Goal: Leave review/rating: Share an evaluation or opinion about a product, service, or content

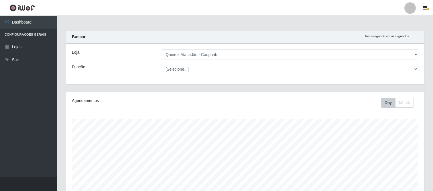
select select "463"
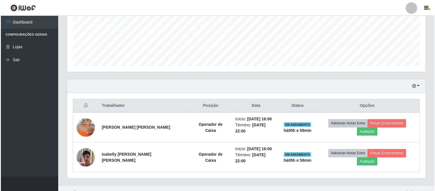
scroll to position [119, 358]
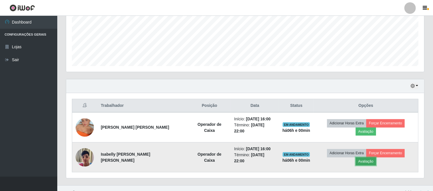
click at [376, 157] on button "Avaliação" at bounding box center [366, 161] width 20 height 8
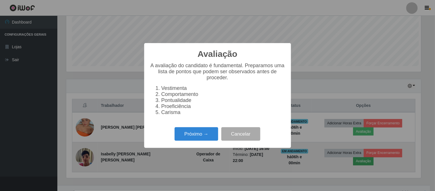
scroll to position [119, 354]
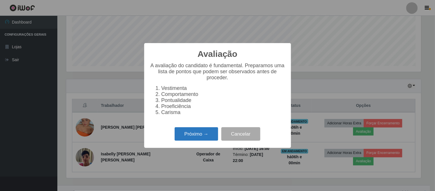
click at [188, 137] on button "Próximo →" at bounding box center [197, 133] width 44 height 13
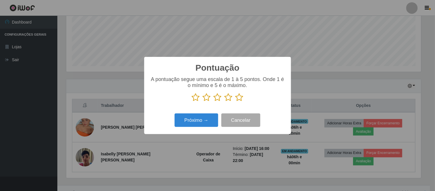
click at [238, 101] on icon at bounding box center [239, 97] width 8 height 9
click at [235, 101] on input "radio" at bounding box center [235, 101] width 0 height 0
click at [196, 122] on button "Próximo →" at bounding box center [197, 119] width 44 height 13
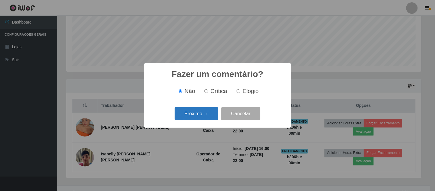
click at [204, 115] on button "Próximo →" at bounding box center [197, 113] width 44 height 13
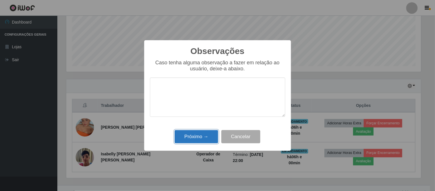
click at [196, 136] on button "Próximo →" at bounding box center [197, 136] width 44 height 13
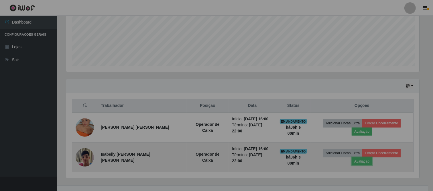
scroll to position [119, 358]
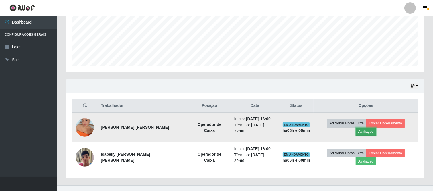
click at [376, 127] on button "Avaliação" at bounding box center [366, 131] width 20 height 8
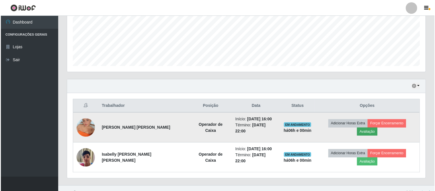
scroll to position [119, 354]
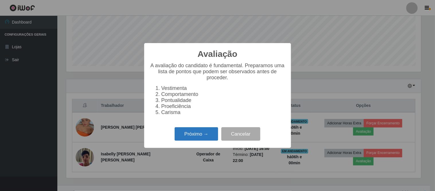
click at [202, 136] on button "Próximo →" at bounding box center [197, 133] width 44 height 13
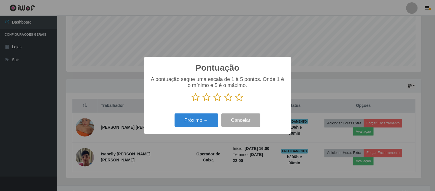
scroll to position [286451, 286215]
click at [238, 97] on icon at bounding box center [239, 97] width 8 height 9
click at [235, 101] on input "radio" at bounding box center [235, 101] width 0 height 0
click at [201, 121] on button "Próximo →" at bounding box center [197, 119] width 44 height 13
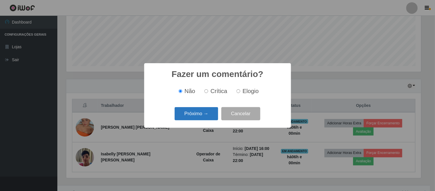
click at [206, 115] on button "Próximo →" at bounding box center [197, 113] width 44 height 13
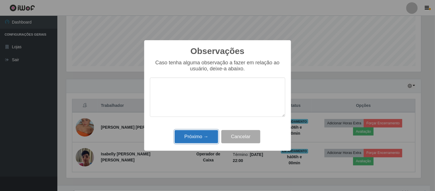
click at [196, 134] on button "Próximo →" at bounding box center [197, 136] width 44 height 13
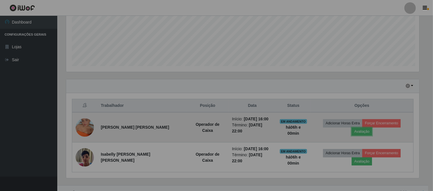
scroll to position [119, 358]
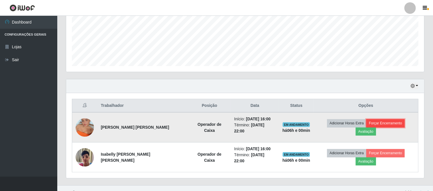
click at [371, 125] on button "Forçar Encerramento" at bounding box center [386, 123] width 38 height 8
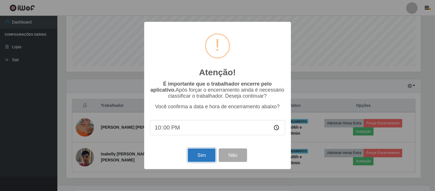
click at [206, 155] on button "Sim" at bounding box center [202, 154] width 28 height 13
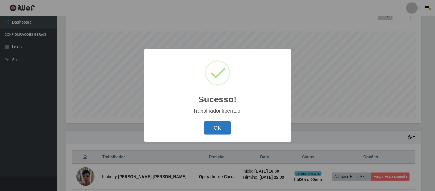
click at [218, 130] on button "OK" at bounding box center [217, 127] width 27 height 13
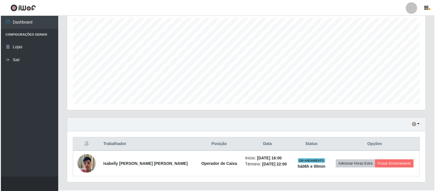
scroll to position [113, 0]
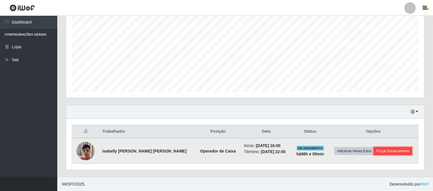
click at [394, 151] on button "Forçar Encerramento" at bounding box center [393, 151] width 38 height 8
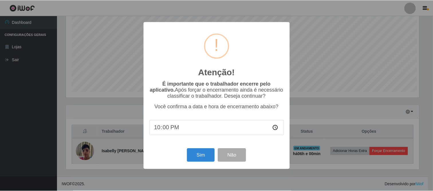
scroll to position [119, 354]
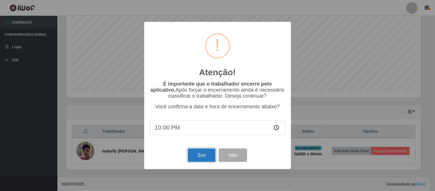
click at [201, 156] on button "Sim" at bounding box center [202, 154] width 28 height 13
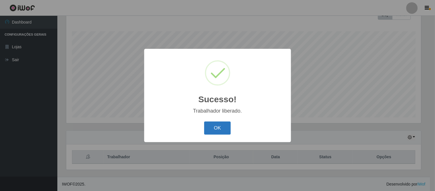
click at [211, 129] on button "OK" at bounding box center [217, 127] width 27 height 13
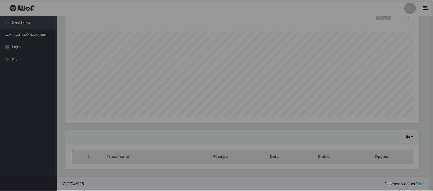
scroll to position [0, 0]
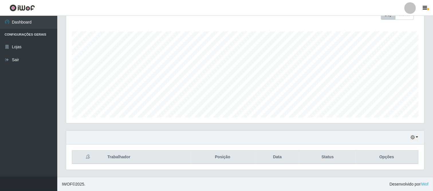
click at [411, 7] on div at bounding box center [410, 7] width 11 height 11
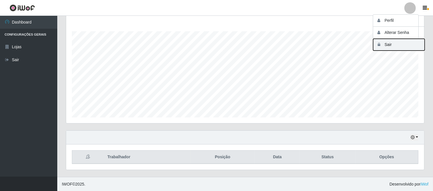
click at [395, 44] on button "Sair" at bounding box center [399, 45] width 52 height 12
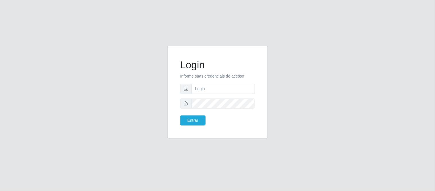
click at [316, 67] on div "Login Informe suas credenciais de acesso Entrar" at bounding box center [217, 95] width 327 height 99
